Goal: Book appointment/travel/reservation

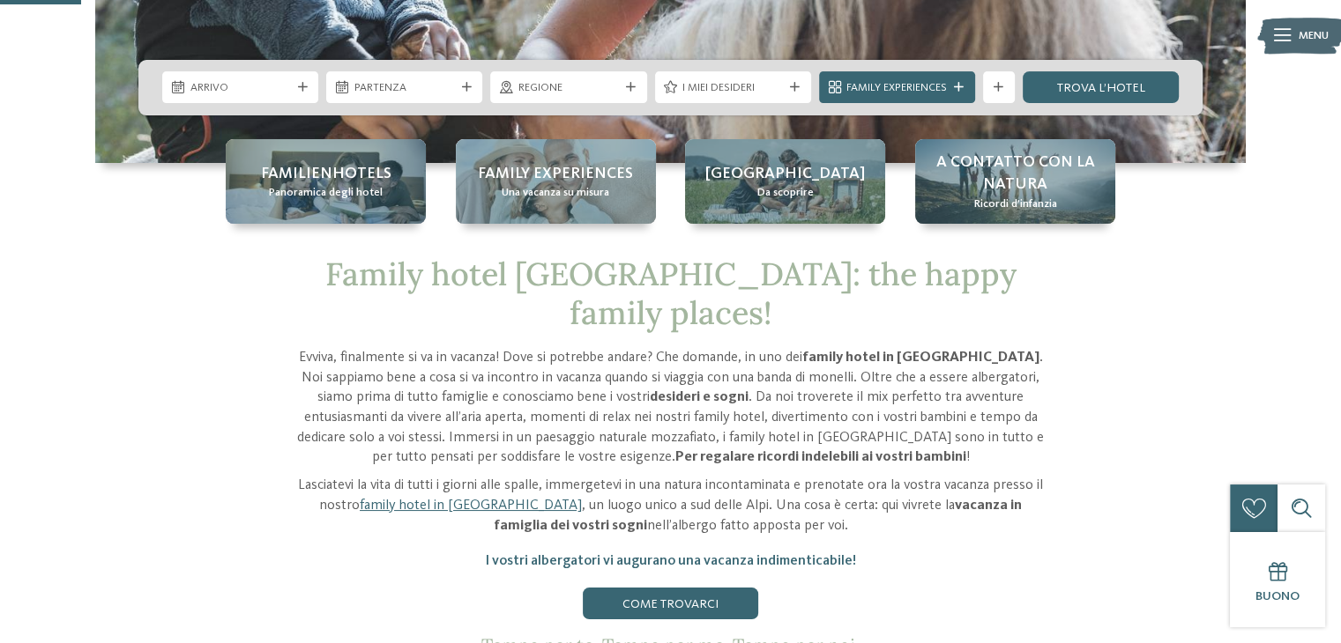
scroll to position [146, 0]
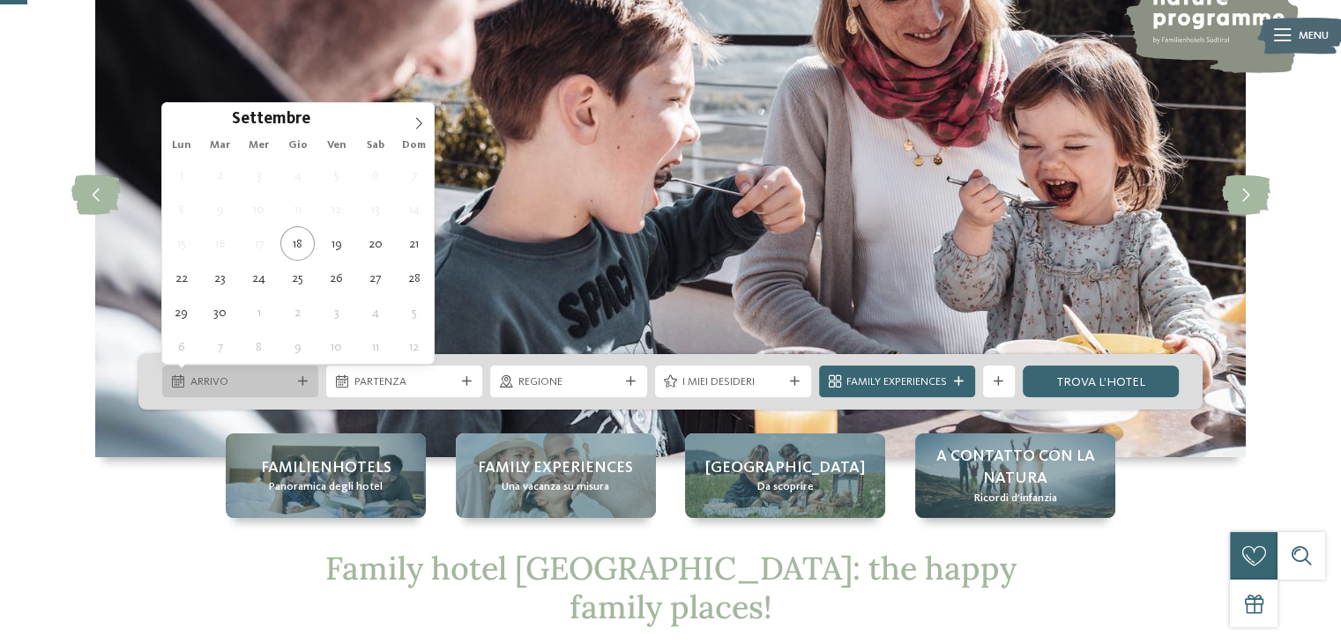
click at [296, 389] on div "Arrivo" at bounding box center [240, 382] width 156 height 32
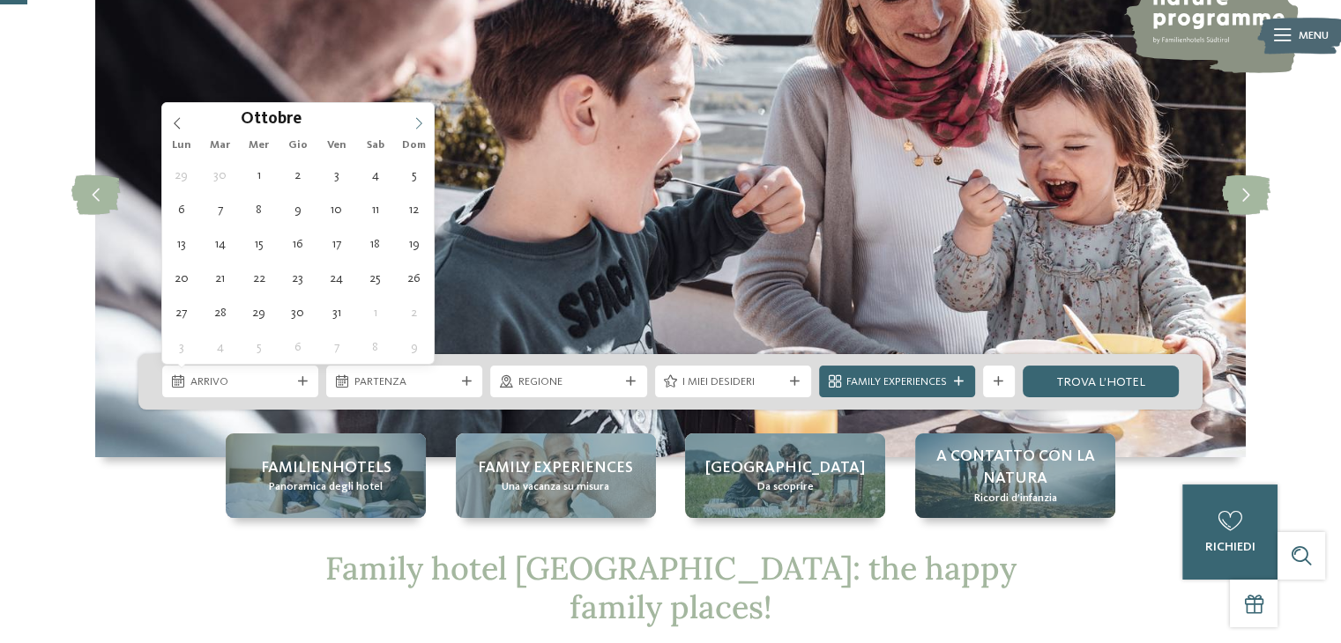
click at [425, 117] on span at bounding box center [419, 118] width 30 height 30
type div "[DATE]"
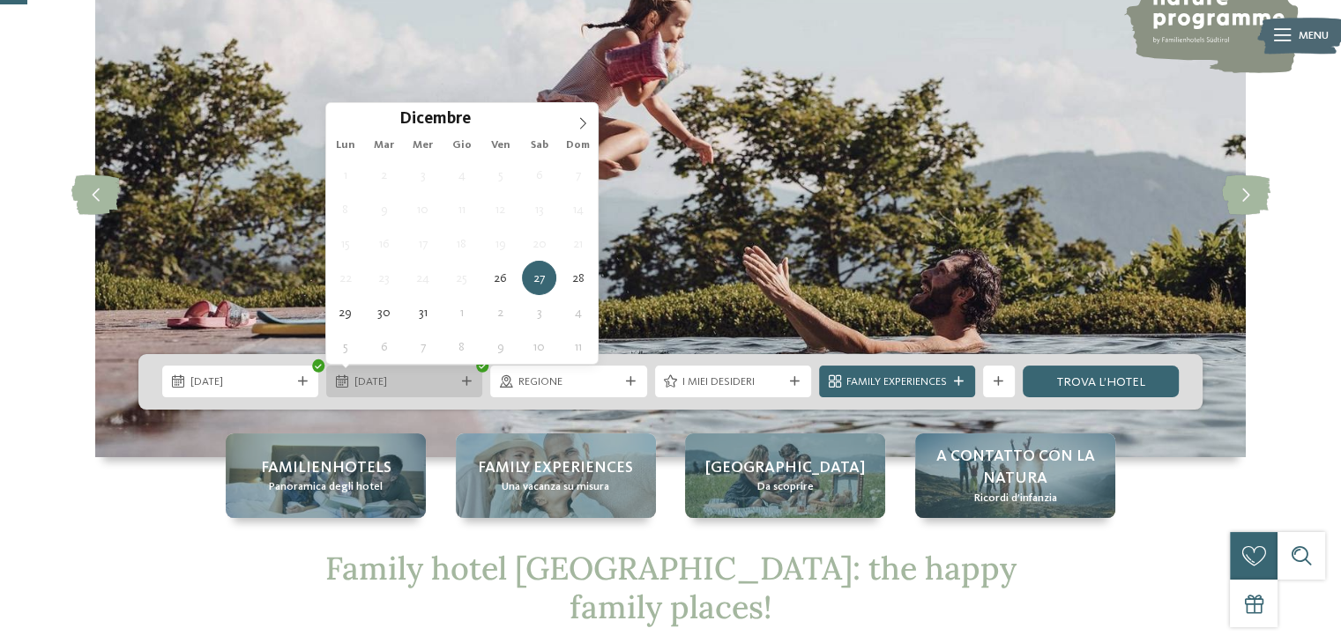
click at [469, 379] on icon at bounding box center [467, 382] width 10 height 10
click at [464, 392] on div "[DATE]" at bounding box center [404, 382] width 156 height 32
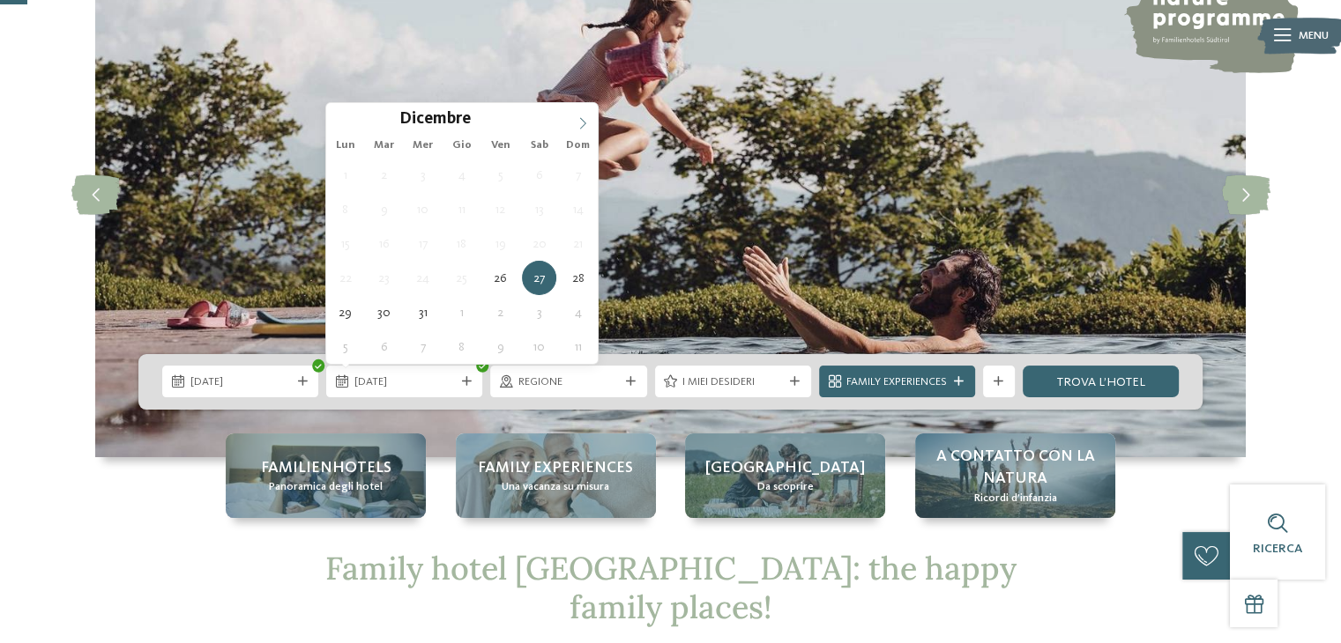
type input "****"
click at [581, 117] on icon at bounding box center [582, 123] width 12 height 12
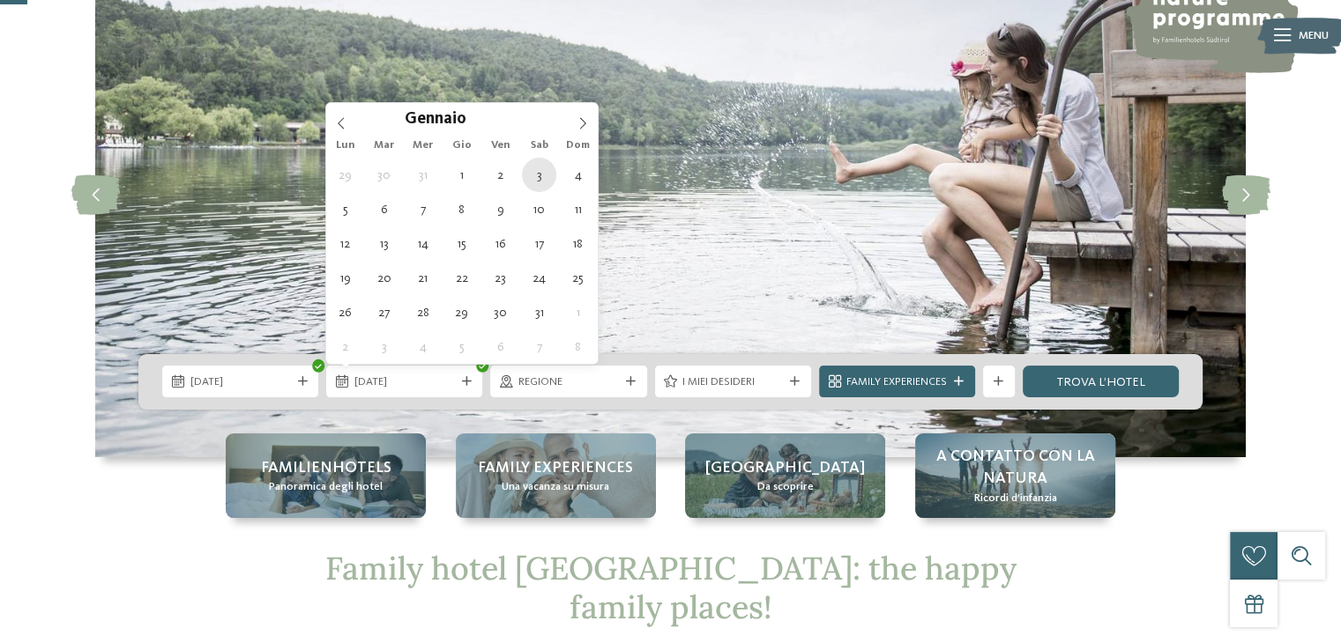
type div "[DATE]"
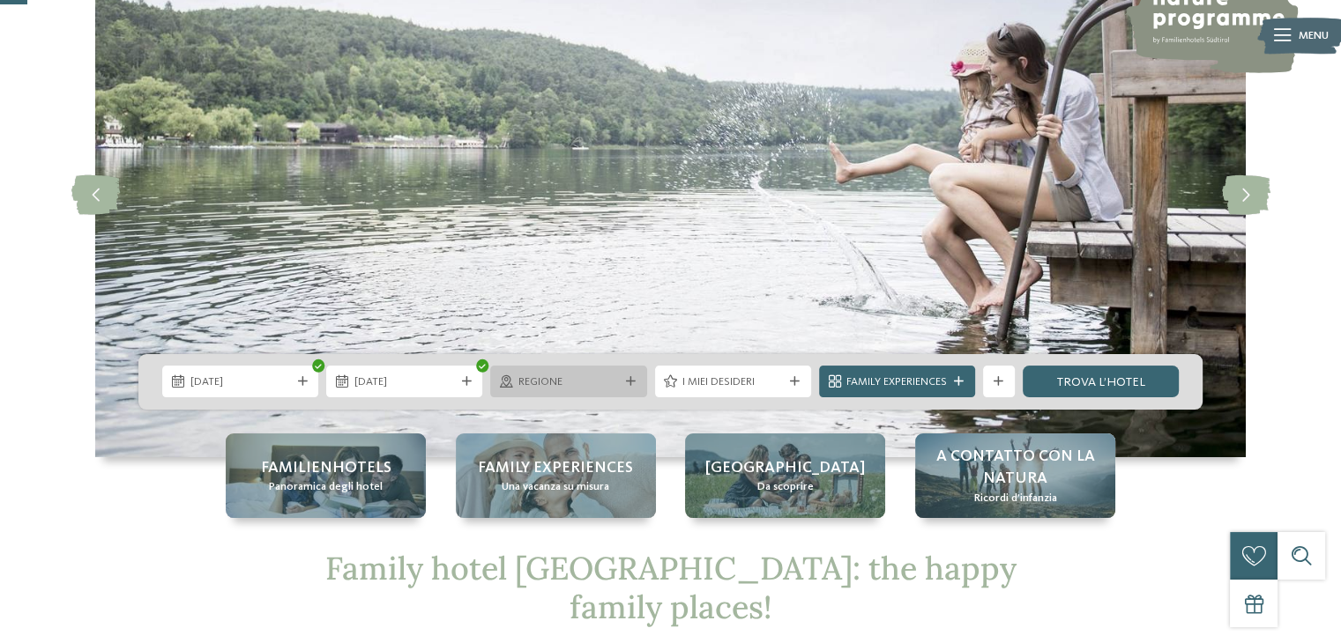
click at [622, 380] on div at bounding box center [630, 382] width 16 height 10
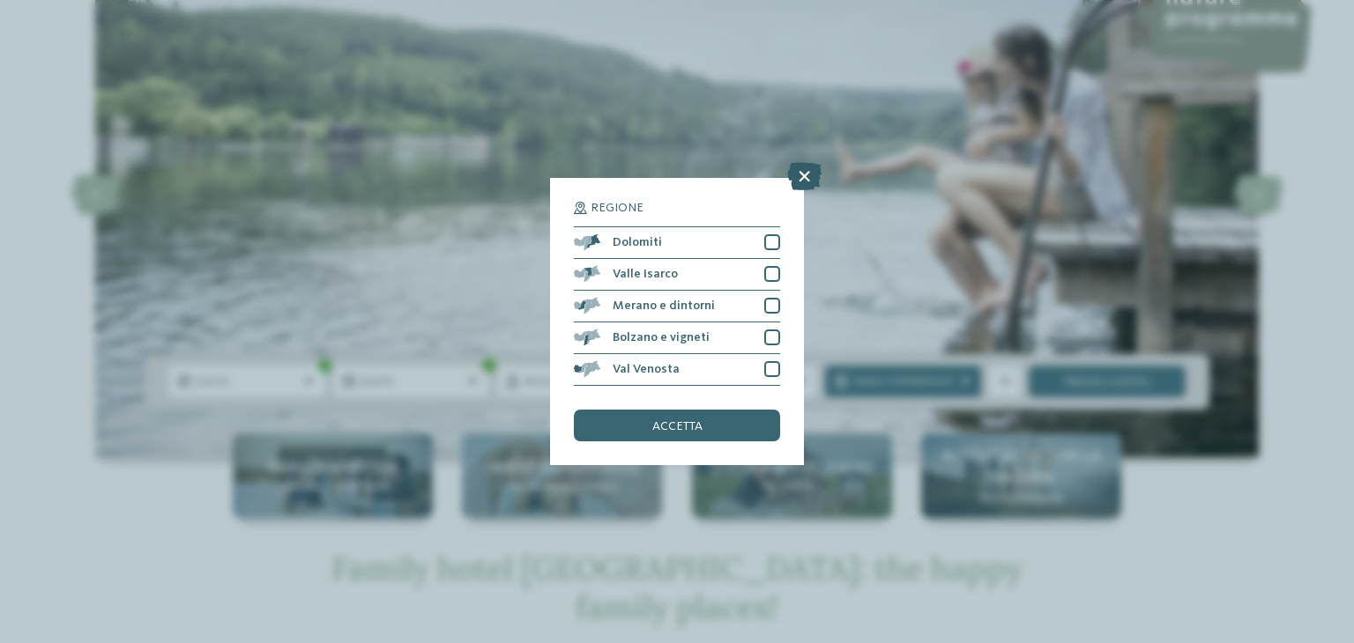
click at [805, 174] on icon at bounding box center [804, 176] width 34 height 28
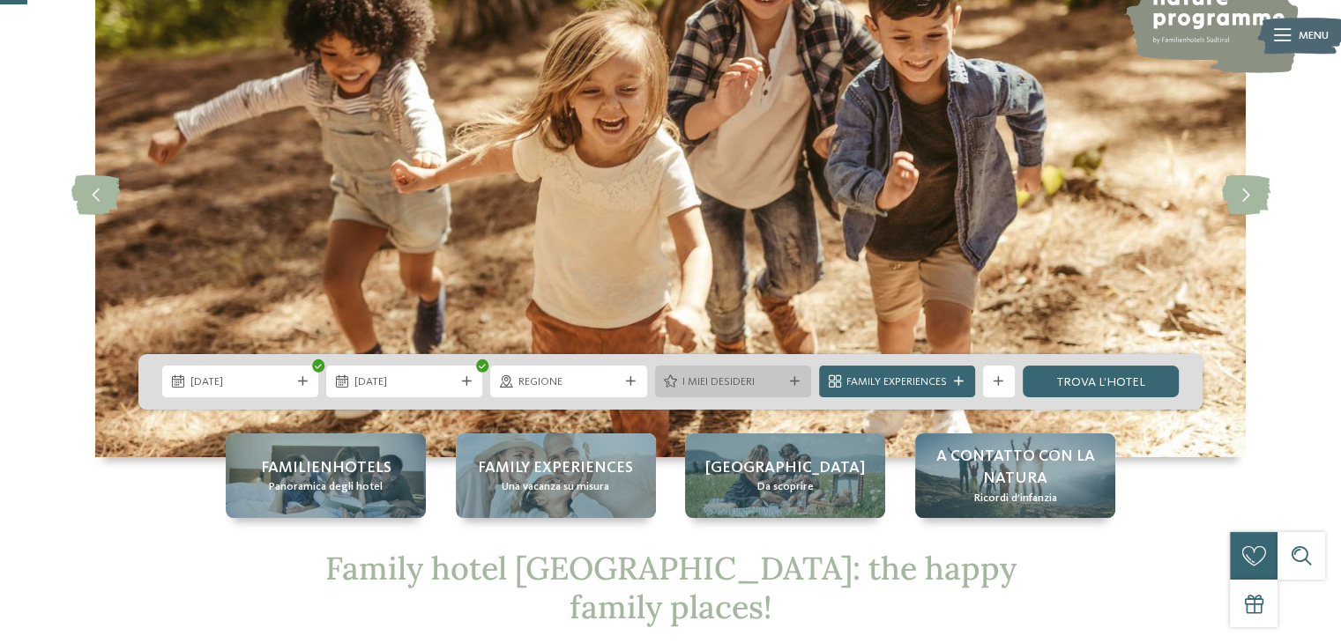
click at [784, 388] on div "I miei desideri" at bounding box center [733, 382] width 108 height 17
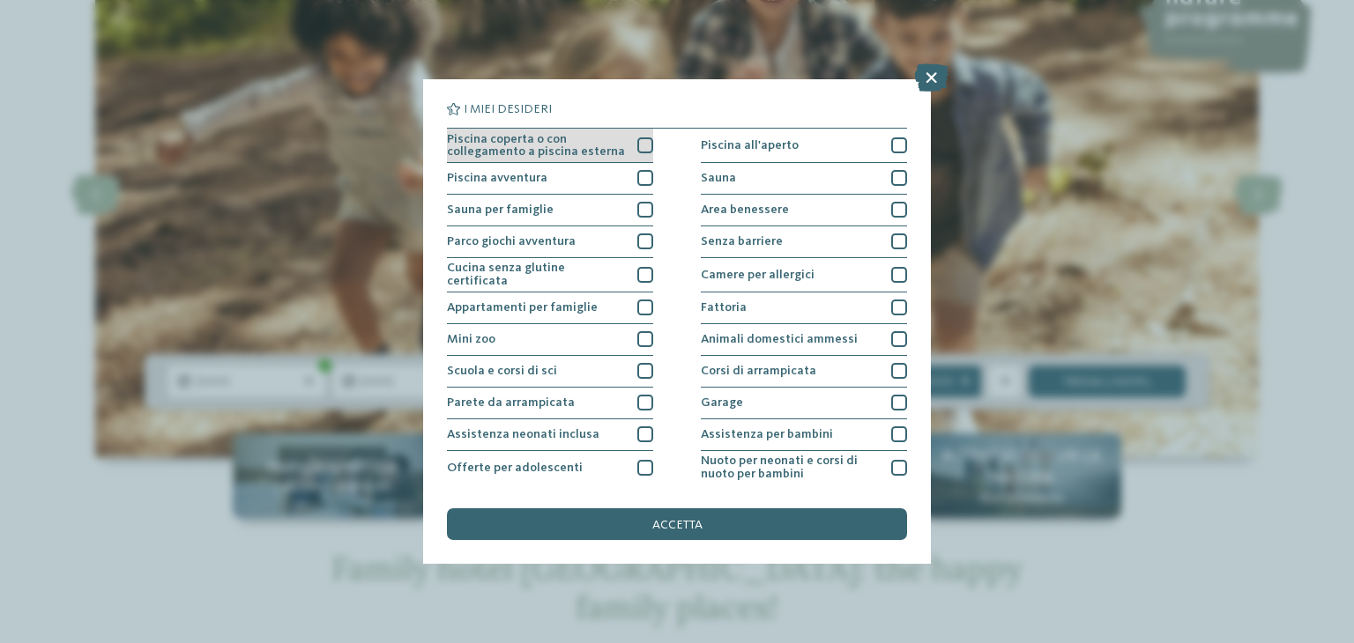
click at [642, 142] on div at bounding box center [645, 145] width 16 height 16
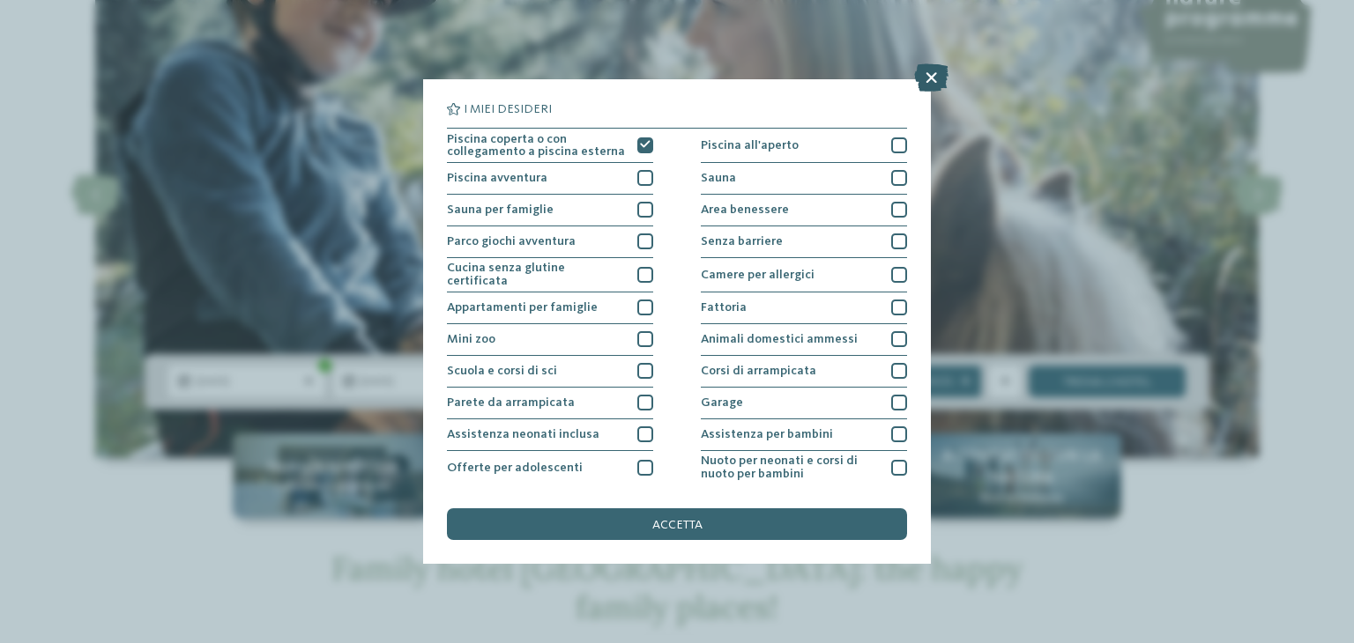
click at [922, 82] on icon at bounding box center [931, 77] width 34 height 28
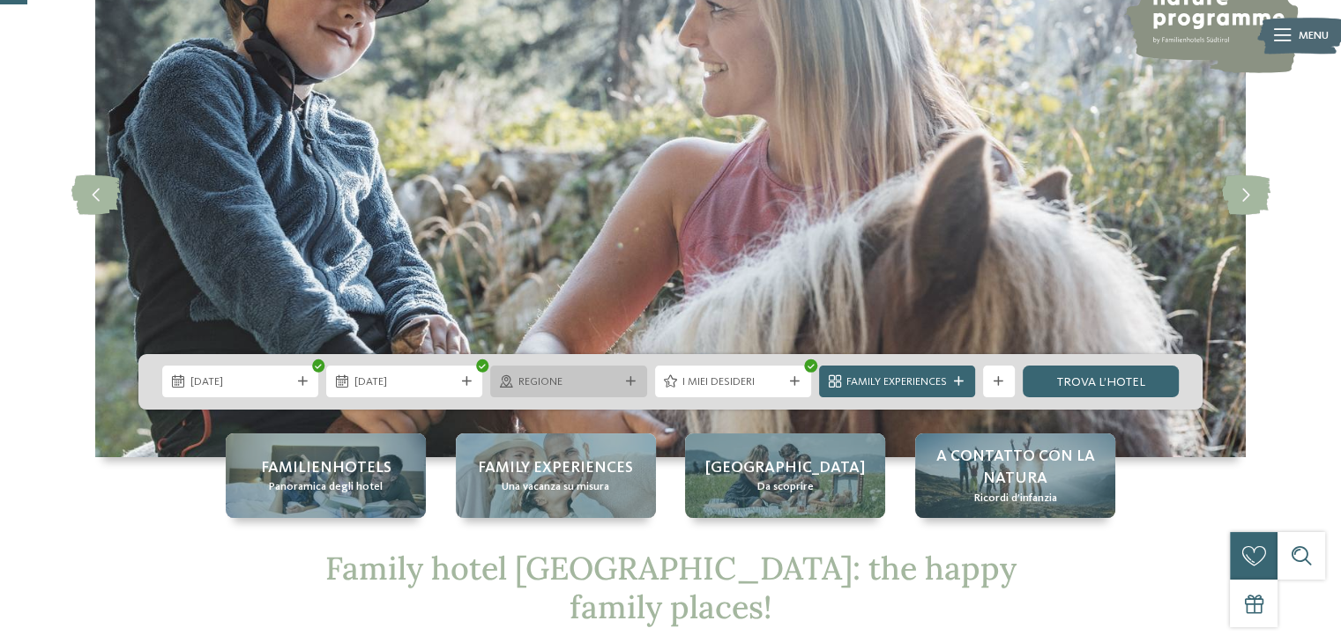
click at [624, 375] on div "Regione" at bounding box center [568, 382] width 156 height 32
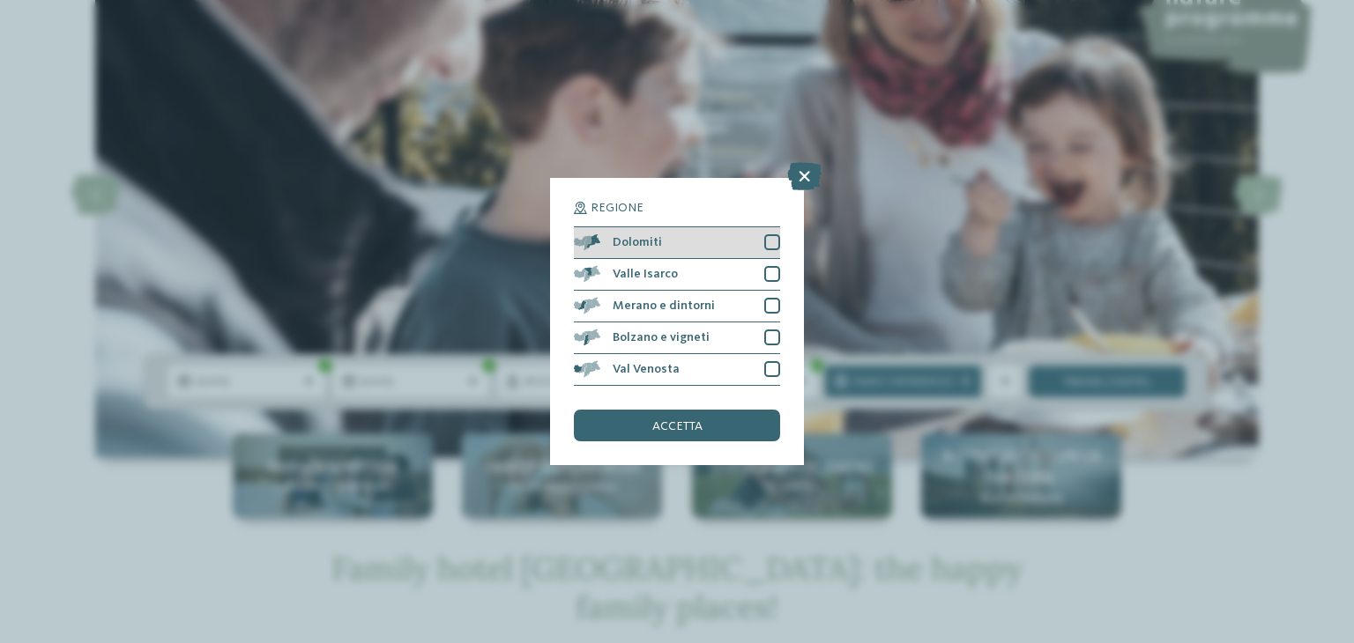
click at [776, 234] on div at bounding box center [772, 242] width 16 height 16
click at [762, 268] on div "Valle Isarco" at bounding box center [677, 275] width 206 height 32
click at [693, 429] on span "accetta" at bounding box center [677, 426] width 50 height 12
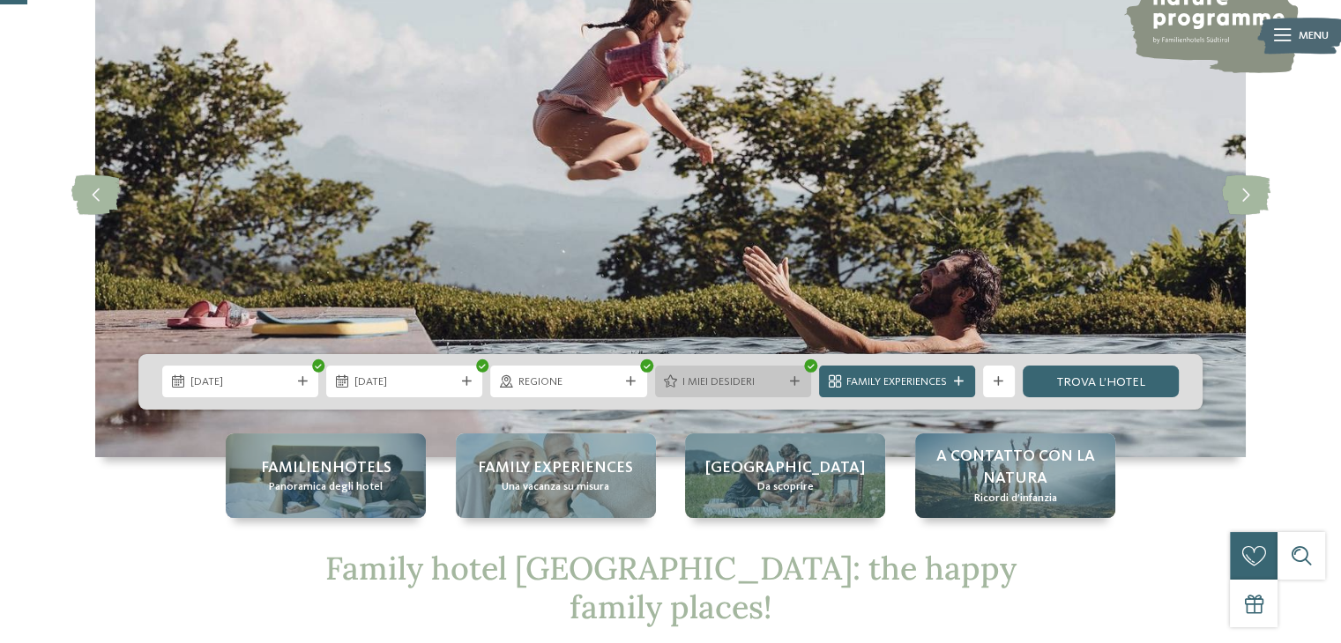
click at [793, 381] on icon at bounding box center [795, 382] width 10 height 10
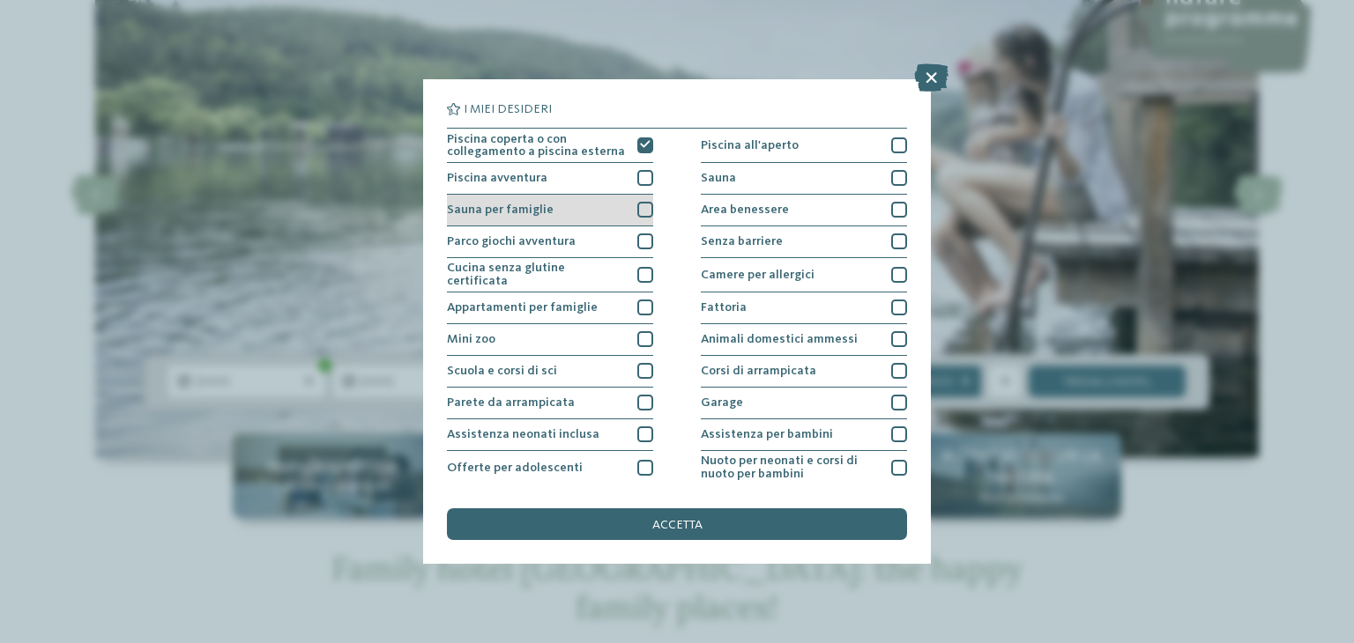
click at [637, 208] on div at bounding box center [645, 210] width 16 height 16
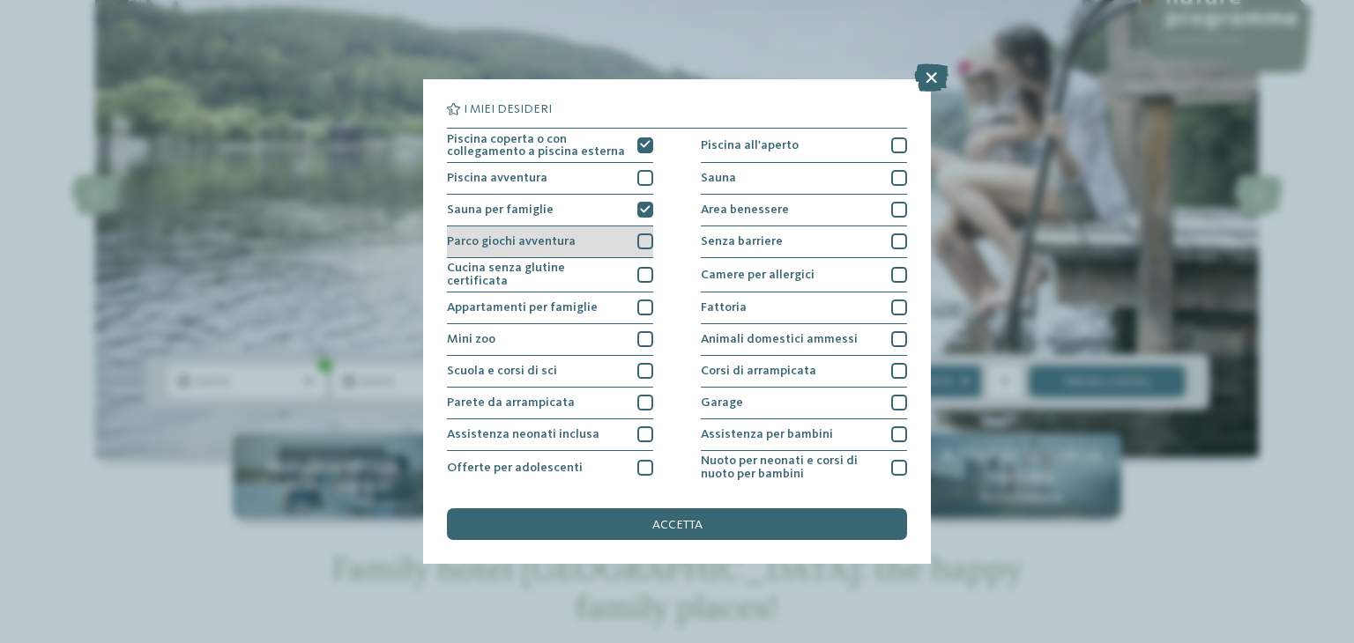
click at [641, 237] on div at bounding box center [645, 242] width 16 height 16
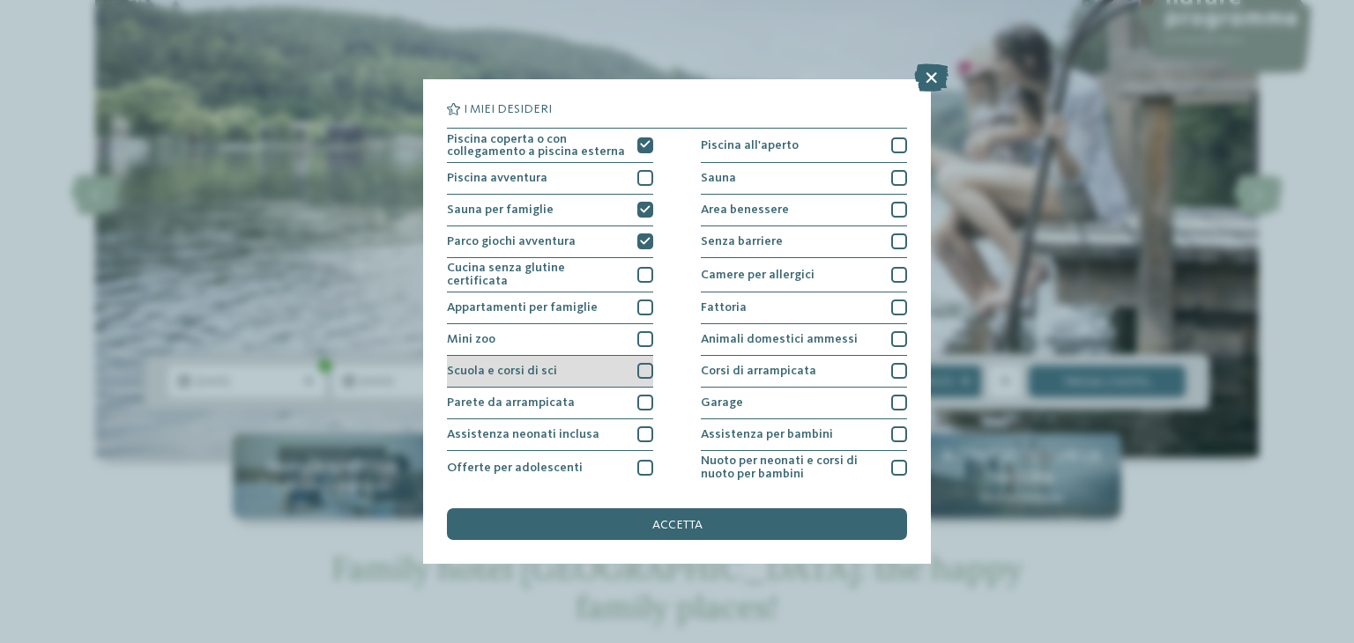
click at [637, 365] on div at bounding box center [645, 371] width 16 height 16
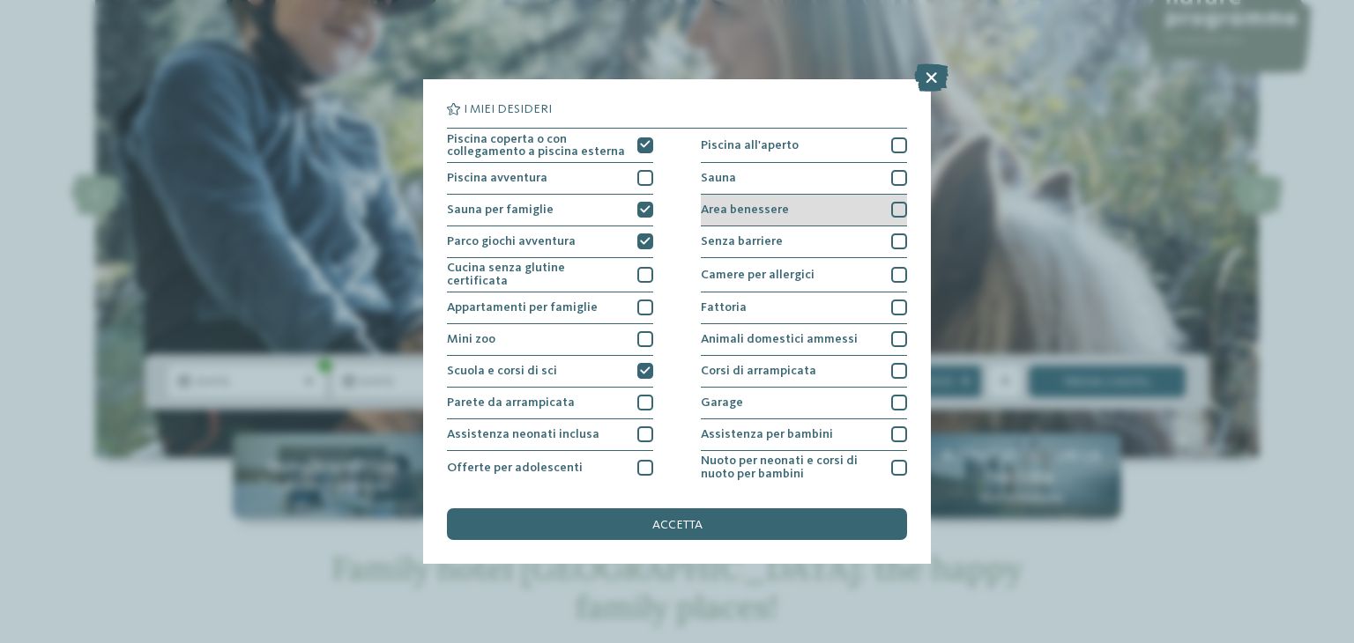
click at [838, 207] on div "Area benessere" at bounding box center [804, 211] width 206 height 32
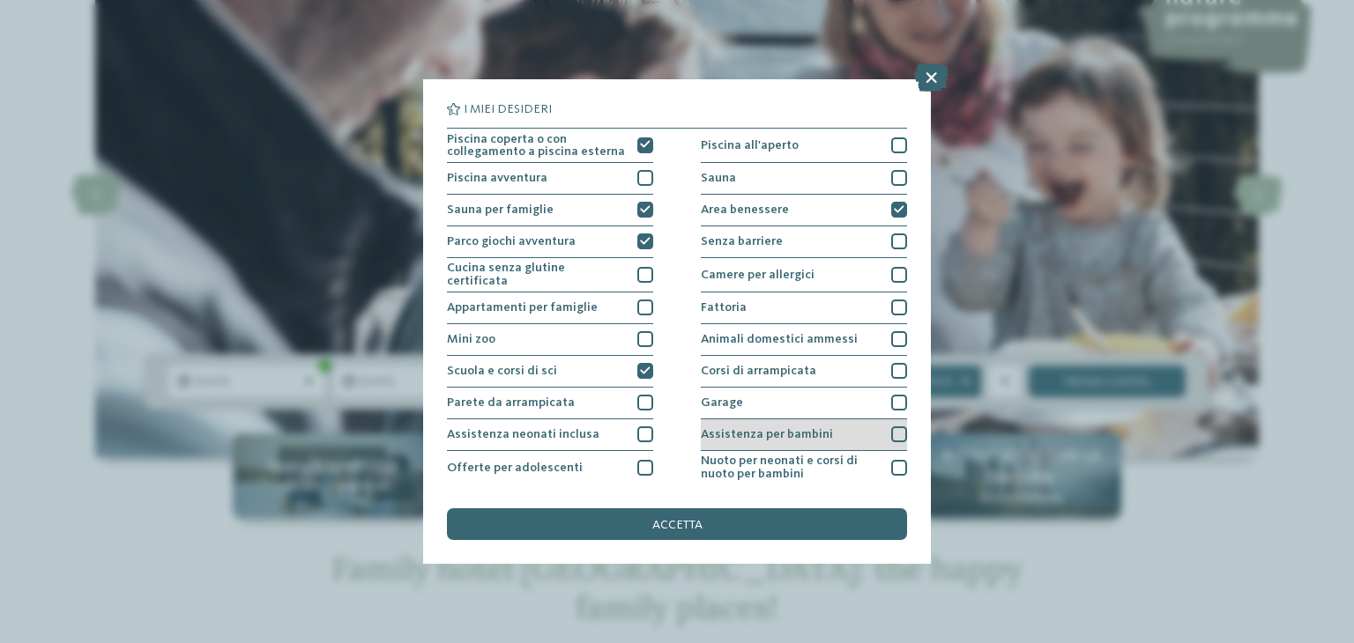
click at [740, 420] on div "Assistenza per bambini" at bounding box center [804, 436] width 206 height 32
click at [711, 517] on div "accetta" at bounding box center [677, 525] width 460 height 32
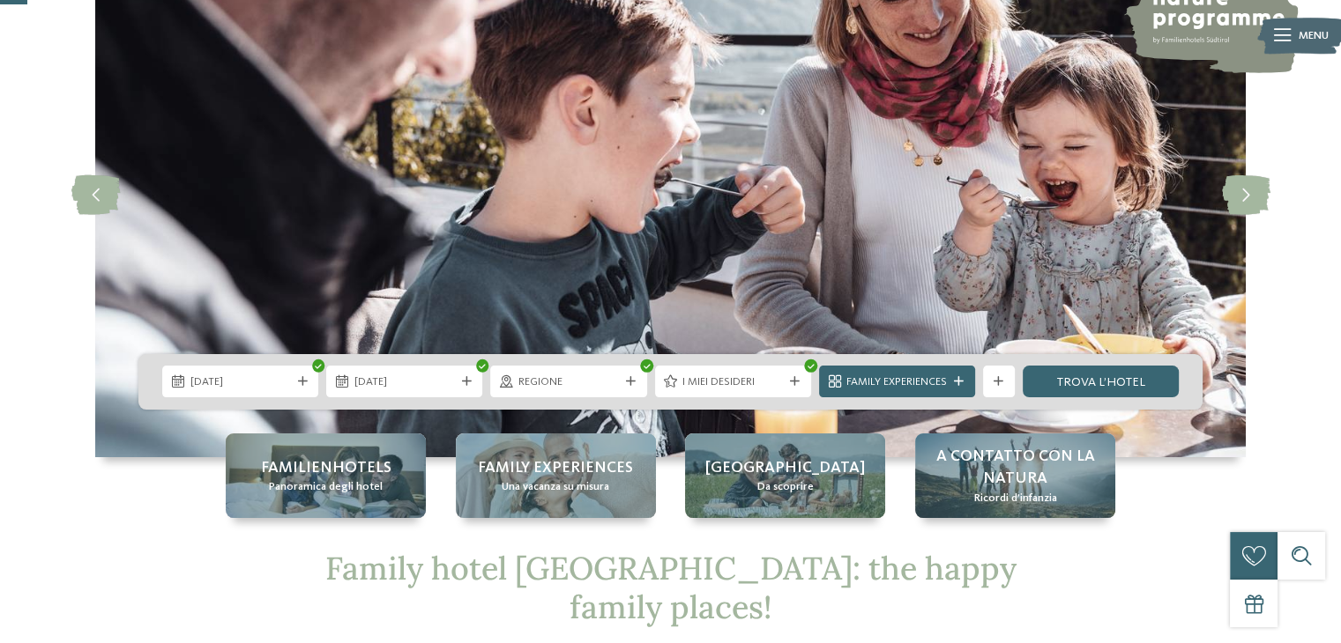
scroll to position [293, 0]
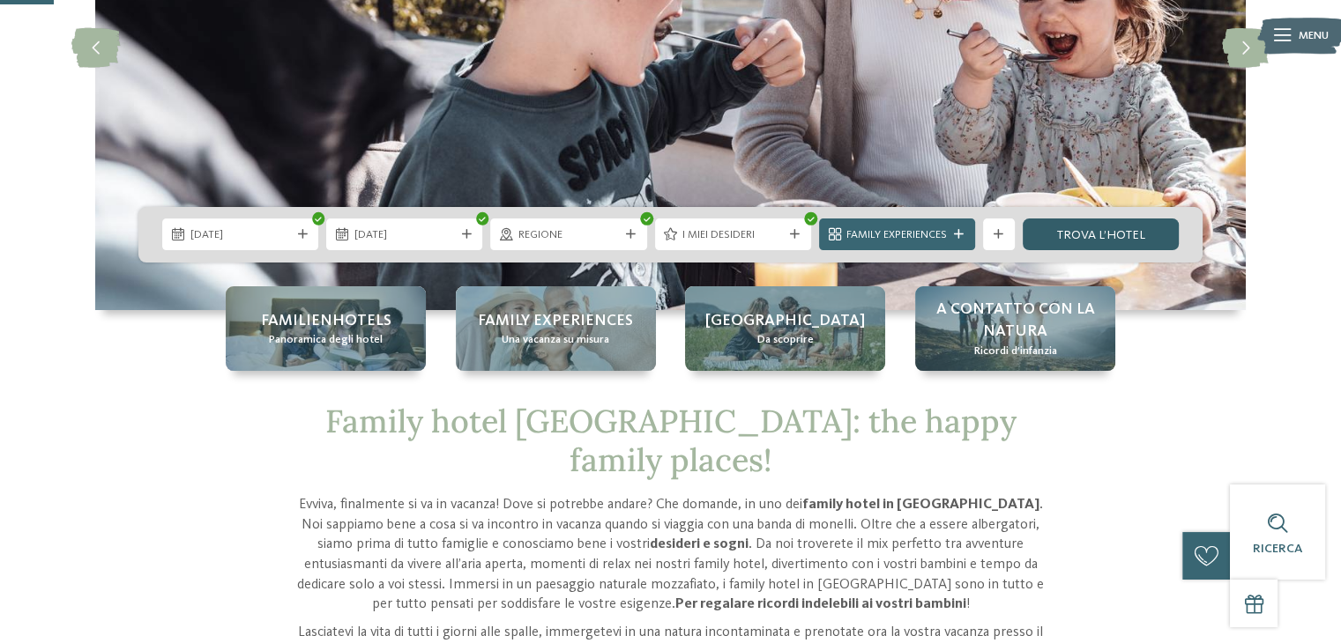
click at [1057, 235] on link "trova l’hotel" at bounding box center [1100, 235] width 156 height 32
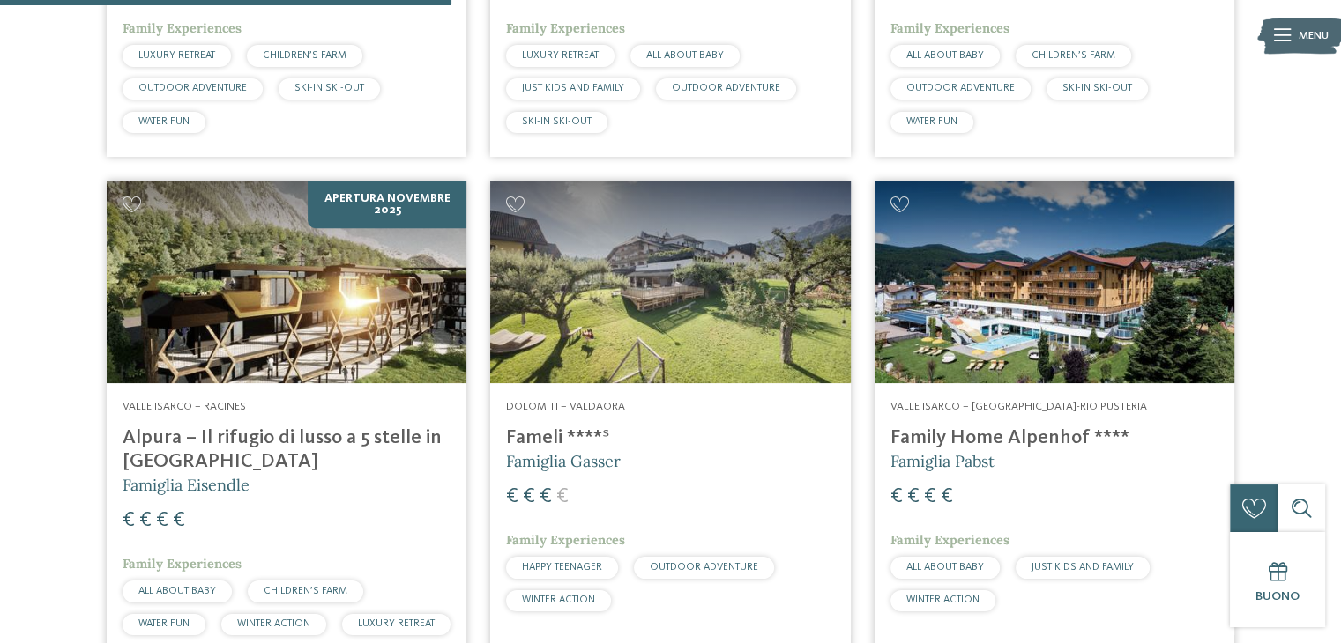
scroll to position [256, 0]
